Goal: Contribute content: Add original content to the website for others to see

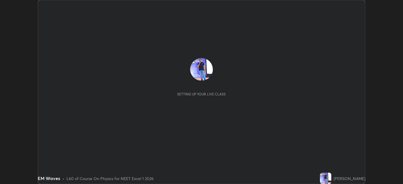
scroll to position [184, 403]
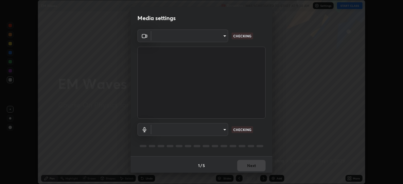
type input "1de528119a0b81ba478796ac4abd92c2349c1052ef1694bd68d1f5f62aca1b52"
type input "default"
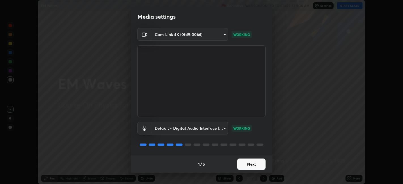
click at [251, 162] on button "Next" at bounding box center [251, 164] width 28 height 11
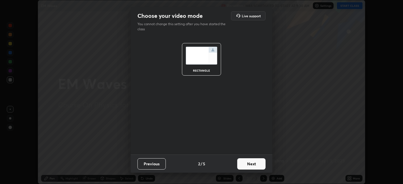
scroll to position [0, 0]
click at [252, 164] on button "Next" at bounding box center [251, 164] width 28 height 11
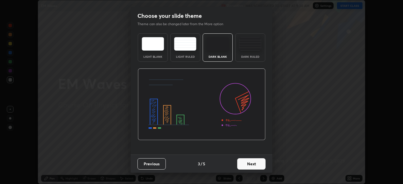
click at [254, 164] on button "Next" at bounding box center [251, 164] width 28 height 11
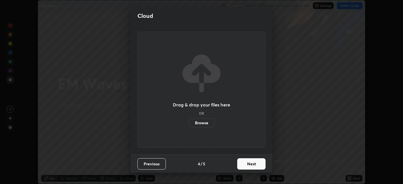
click at [250, 164] on button "Next" at bounding box center [251, 164] width 28 height 11
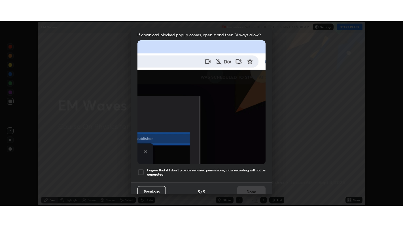
scroll to position [117, 0]
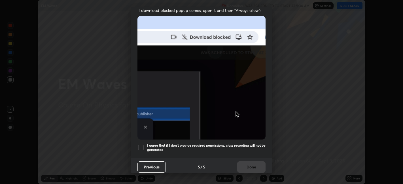
click at [142, 146] on div at bounding box center [141, 147] width 7 height 7
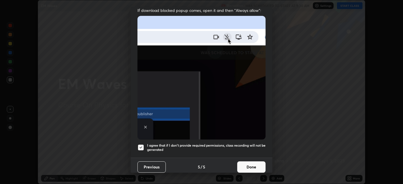
click at [249, 162] on button "Done" at bounding box center [251, 167] width 28 height 11
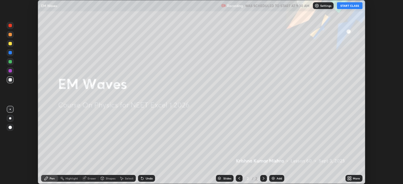
click at [346, 5] on button "START CLASS" at bounding box center [350, 5] width 26 height 7
click at [353, 178] on div "More" at bounding box center [356, 178] width 7 height 3
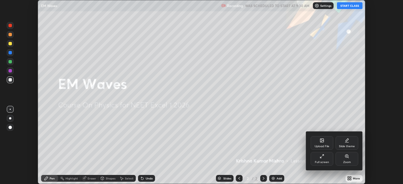
click at [328, 162] on div "Full screen" at bounding box center [322, 162] width 14 height 3
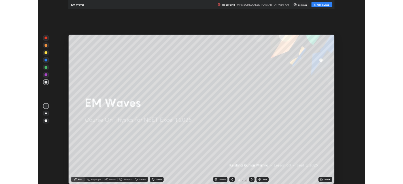
scroll to position [227, 403]
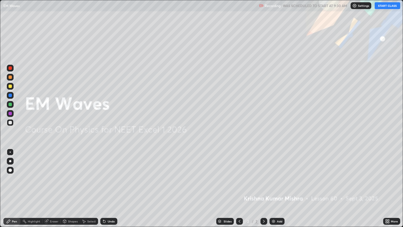
click at [279, 184] on div "Add" at bounding box center [277, 221] width 15 height 7
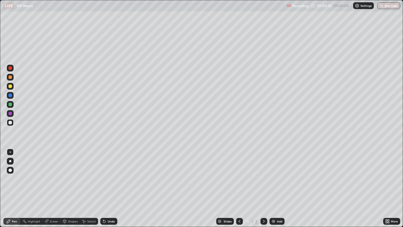
click at [71, 184] on div "Shapes" at bounding box center [73, 221] width 10 height 3
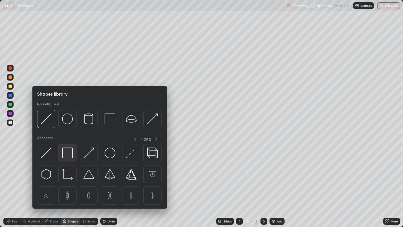
click at [69, 156] on img at bounding box center [67, 152] width 11 height 11
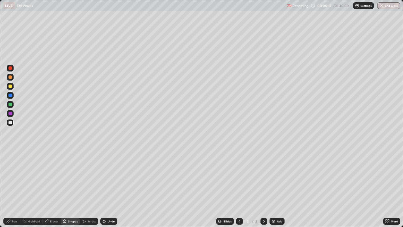
click at [74, 184] on div "Shapes" at bounding box center [73, 221] width 10 height 3
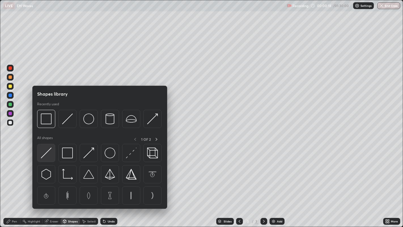
click at [49, 151] on img at bounding box center [46, 152] width 11 height 11
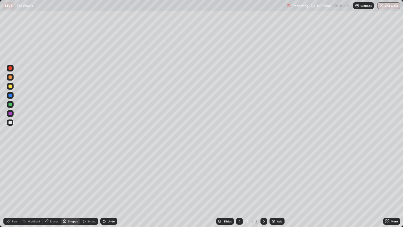
click at [110, 184] on div "Undo" at bounding box center [111, 221] width 7 height 3
click at [10, 86] on div at bounding box center [10, 86] width 3 height 3
click at [14, 184] on div "Pen" at bounding box center [11, 221] width 17 height 7
click at [108, 184] on div "Undo" at bounding box center [111, 221] width 7 height 3
click at [90, 184] on div "Select" at bounding box center [91, 221] width 9 height 3
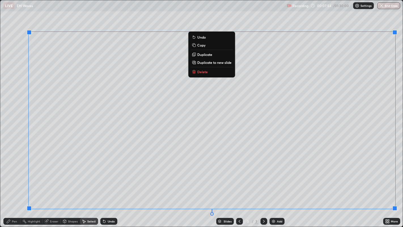
click at [201, 46] on p "Copy" at bounding box center [201, 45] width 8 height 5
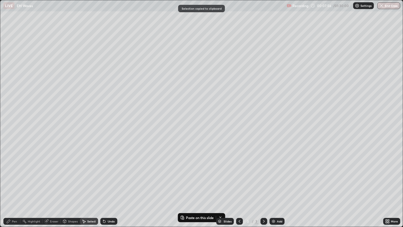
click at [264, 184] on icon at bounding box center [264, 221] width 5 height 5
click at [279, 184] on div "Add" at bounding box center [279, 221] width 5 height 3
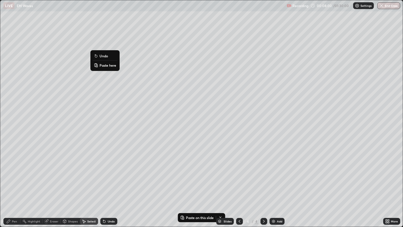
click at [105, 65] on p "Paste here" at bounding box center [108, 65] width 17 height 5
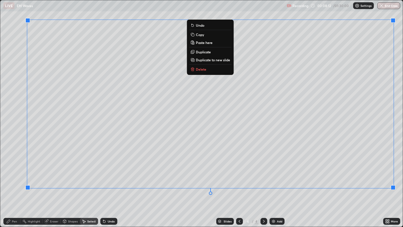
click at [110, 184] on div "Undo" at bounding box center [111, 221] width 7 height 3
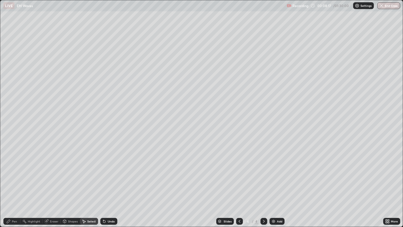
click at [20, 143] on div "0 ° Undo Copy Paste here Duplicate Duplicate to new slide Delete" at bounding box center [201, 113] width 403 height 227
click at [13, 184] on div "Pen" at bounding box center [14, 221] width 5 height 3
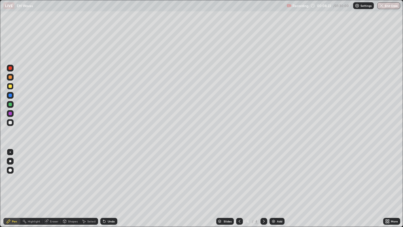
click at [239, 184] on icon at bounding box center [239, 221] width 5 height 5
click at [280, 184] on div "Add" at bounding box center [279, 221] width 5 height 3
click at [12, 85] on div at bounding box center [10, 86] width 7 height 7
click at [111, 184] on div "Undo" at bounding box center [111, 221] width 7 height 3
click at [70, 184] on div "Shapes" at bounding box center [73, 221] width 10 height 3
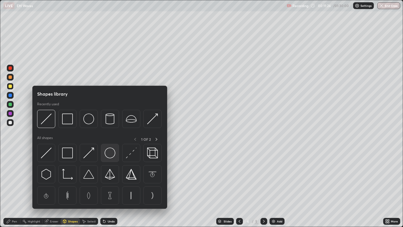
click at [111, 152] on img at bounding box center [110, 152] width 11 height 11
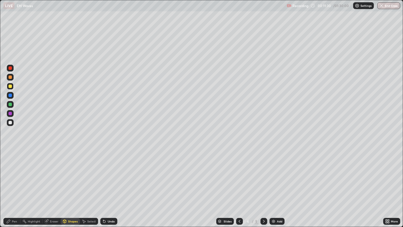
click at [55, 184] on div "Eraser" at bounding box center [54, 221] width 9 height 3
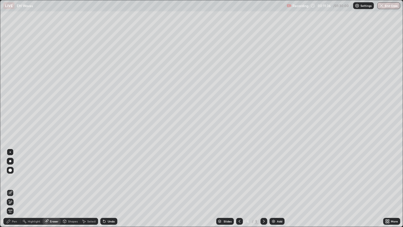
click at [14, 184] on div "Pen" at bounding box center [14, 221] width 5 height 3
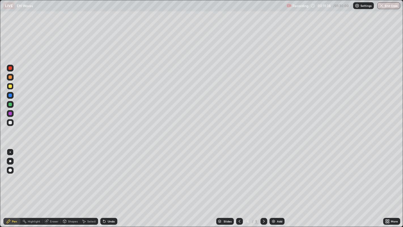
click at [10, 76] on div at bounding box center [10, 76] width 3 height 3
click at [9, 85] on div at bounding box center [10, 86] width 3 height 3
click at [73, 184] on div "Shapes" at bounding box center [73, 221] width 10 height 3
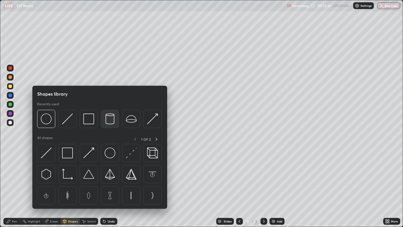
click at [111, 120] on img at bounding box center [110, 118] width 11 height 11
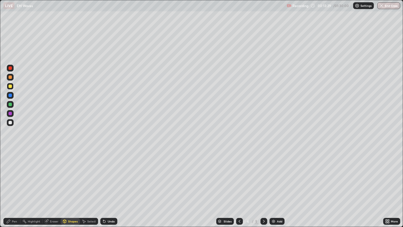
click at [13, 184] on div "Pen" at bounding box center [14, 221] width 5 height 3
click at [109, 184] on div "Undo" at bounding box center [111, 221] width 7 height 3
click at [12, 122] on div at bounding box center [10, 122] width 3 height 3
click at [10, 86] on div at bounding box center [10, 86] width 3 height 3
click at [11, 105] on div at bounding box center [10, 104] width 3 height 3
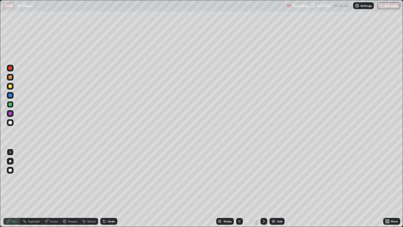
click at [13, 78] on div at bounding box center [10, 77] width 7 height 7
click at [263, 184] on icon at bounding box center [264, 221] width 5 height 5
click at [54, 184] on div "Eraser" at bounding box center [54, 221] width 9 height 3
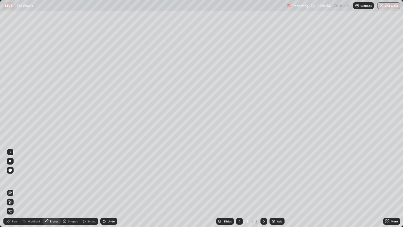
click at [15, 184] on div "Pen" at bounding box center [14, 221] width 5 height 3
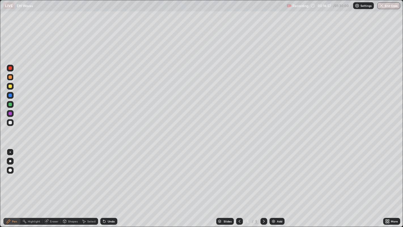
click at [10, 86] on div at bounding box center [10, 86] width 3 height 3
click at [239, 184] on icon at bounding box center [239, 221] width 5 height 5
click at [263, 184] on icon at bounding box center [264, 221] width 5 height 5
click at [238, 184] on icon at bounding box center [239, 221] width 5 height 5
click at [263, 184] on icon at bounding box center [264, 221] width 2 height 3
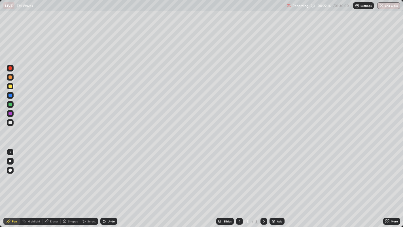
click at [263, 184] on icon at bounding box center [264, 221] width 5 height 5
click at [280, 184] on div "Add" at bounding box center [277, 221] width 15 height 7
click at [11, 88] on div at bounding box center [10, 86] width 3 height 3
click at [10, 86] on div at bounding box center [10, 86] width 3 height 3
click at [109, 184] on div "Undo" at bounding box center [111, 221] width 7 height 3
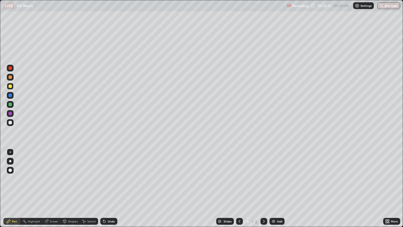
click at [239, 184] on icon at bounding box center [239, 221] width 5 height 5
click at [278, 184] on div "Add" at bounding box center [279, 221] width 5 height 3
click at [109, 184] on div "Undo" at bounding box center [111, 221] width 7 height 3
click at [109, 184] on div "Undo" at bounding box center [108, 221] width 17 height 7
click at [111, 184] on div "Undo" at bounding box center [111, 221] width 7 height 3
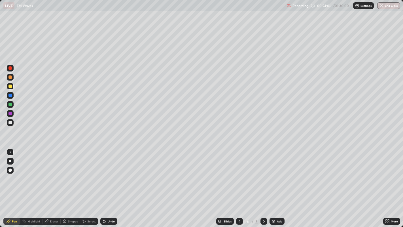
click at [111, 184] on div "Undo" at bounding box center [111, 221] width 7 height 3
click at [110, 184] on div "Undo" at bounding box center [111, 221] width 7 height 3
click at [109, 184] on div "Undo" at bounding box center [111, 221] width 7 height 3
click at [54, 184] on div "Eraser" at bounding box center [54, 221] width 9 height 3
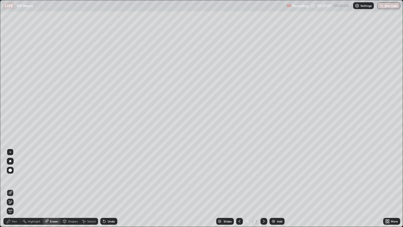
click at [13, 184] on div "Pen" at bounding box center [14, 221] width 5 height 3
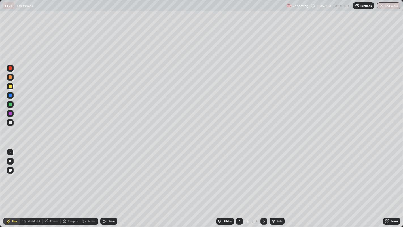
click at [111, 184] on div "Undo" at bounding box center [111, 221] width 7 height 3
click at [10, 122] on div at bounding box center [10, 122] width 3 height 3
click at [110, 184] on div "Undo" at bounding box center [111, 221] width 7 height 3
click at [263, 184] on icon at bounding box center [264, 221] width 5 height 5
click at [108, 184] on div "Undo" at bounding box center [108, 221] width 17 height 7
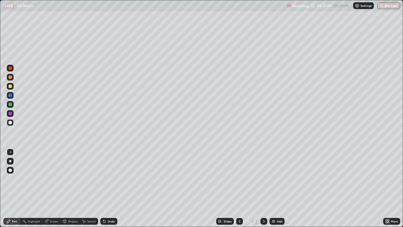
click at [108, 184] on div "Undo" at bounding box center [111, 221] width 7 height 3
click at [104, 184] on icon at bounding box center [104, 221] width 2 height 2
click at [109, 184] on div "Undo" at bounding box center [111, 221] width 7 height 3
click at [110, 184] on div "Undo" at bounding box center [111, 221] width 7 height 3
click at [109, 184] on div "Undo" at bounding box center [108, 221] width 17 height 7
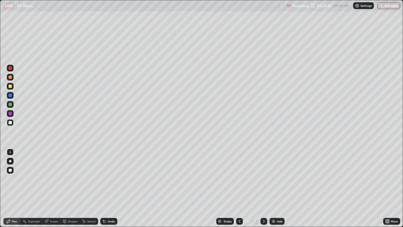
click at [108, 184] on div "Undo" at bounding box center [111, 221] width 7 height 3
click at [109, 184] on div "Undo" at bounding box center [111, 221] width 7 height 3
click at [277, 184] on div "Add" at bounding box center [279, 221] width 5 height 3
click at [71, 184] on div "Shapes" at bounding box center [73, 221] width 10 height 3
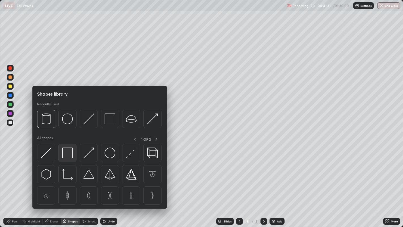
click at [68, 153] on img at bounding box center [67, 152] width 11 height 11
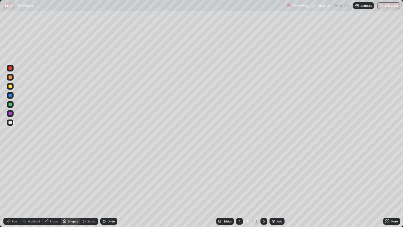
click at [69, 184] on div "Shapes" at bounding box center [73, 221] width 10 height 3
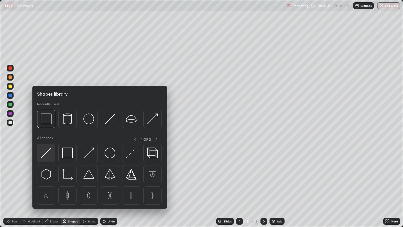
click at [47, 152] on img at bounding box center [46, 152] width 11 height 11
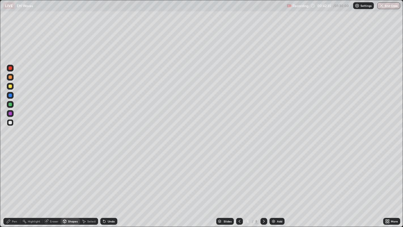
click at [12, 184] on div "Pen" at bounding box center [14, 221] width 5 height 3
click at [10, 86] on div at bounding box center [10, 86] width 3 height 3
click at [108, 184] on div "Undo" at bounding box center [111, 221] width 7 height 3
click at [110, 184] on div "Undo" at bounding box center [111, 221] width 7 height 3
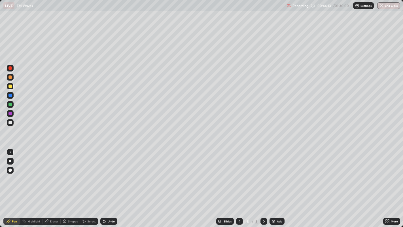
click at [109, 184] on div "Undo" at bounding box center [111, 221] width 7 height 3
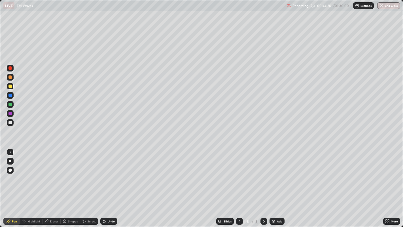
click at [13, 77] on div at bounding box center [10, 77] width 7 height 7
click at [11, 104] on div at bounding box center [10, 104] width 3 height 3
click at [13, 122] on div at bounding box center [10, 122] width 7 height 7
click at [0, 104] on div "Setting up your live class" at bounding box center [201, 113] width 403 height 227
click at [277, 184] on div "Add" at bounding box center [279, 221] width 5 height 3
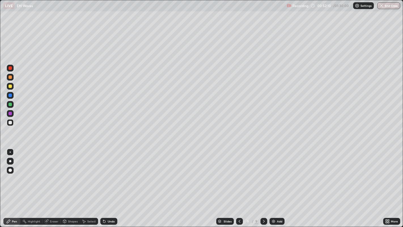
click at [10, 85] on div at bounding box center [10, 86] width 3 height 3
click at [90, 184] on div "Select" at bounding box center [91, 221] width 9 height 3
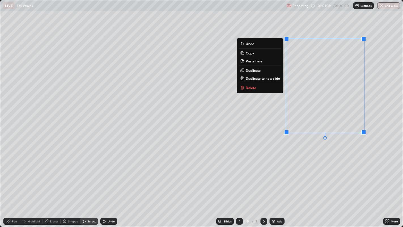
click at [252, 88] on p "Delete" at bounding box center [251, 87] width 10 height 5
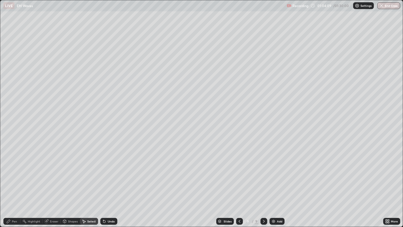
click at [277, 184] on div "Add" at bounding box center [279, 221] width 5 height 3
click at [239, 184] on icon at bounding box center [239, 221] width 5 height 5
click at [14, 184] on div "Pen" at bounding box center [14, 221] width 5 height 3
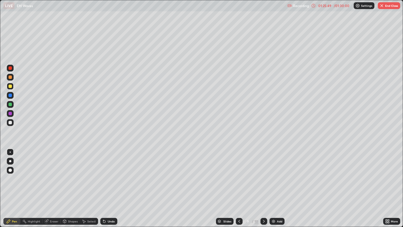
click at [383, 5] on img "button" at bounding box center [382, 5] width 5 height 5
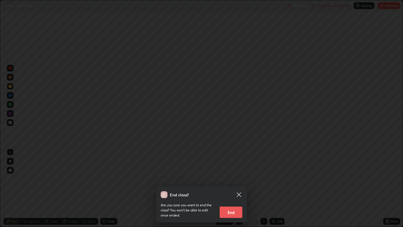
click at [231, 184] on button "End" at bounding box center [231, 211] width 23 height 11
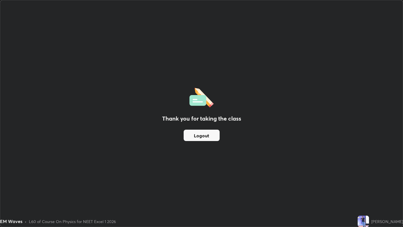
click at [200, 135] on button "Logout" at bounding box center [202, 135] width 36 height 11
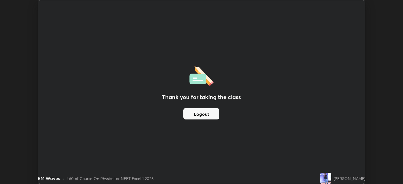
scroll to position [28173, 27954]
